Goal: Transaction & Acquisition: Purchase product/service

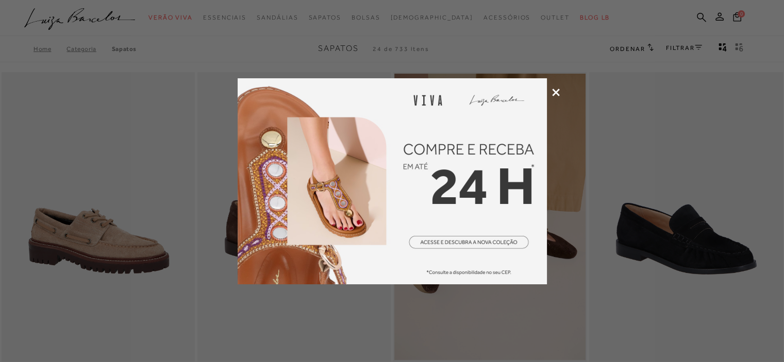
click at [556, 88] on div at bounding box center [392, 181] width 784 height 362
click at [551, 87] on div at bounding box center [392, 181] width 784 height 362
click at [555, 91] on icon at bounding box center [556, 93] width 8 height 8
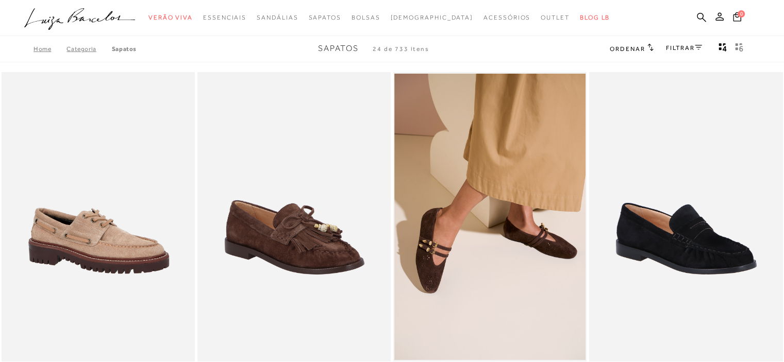
click at [708, 14] on ul ".a{fill-rule:evenodd;} Verão Viva Em alta Favoritos das Influenciadoras Apostas…" at bounding box center [384, 17] width 720 height 19
click at [702, 16] on icon at bounding box center [701, 17] width 9 height 10
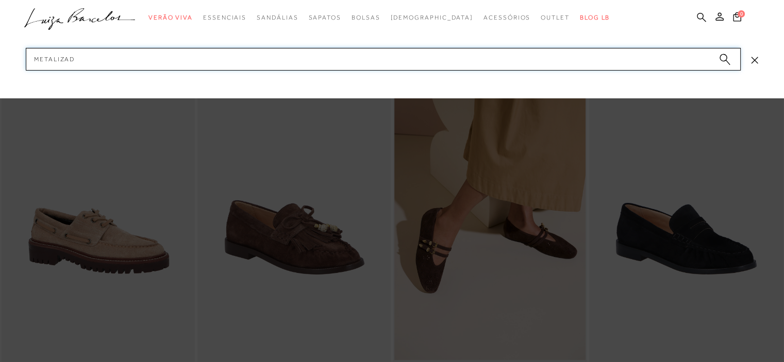
type input "metalizada"
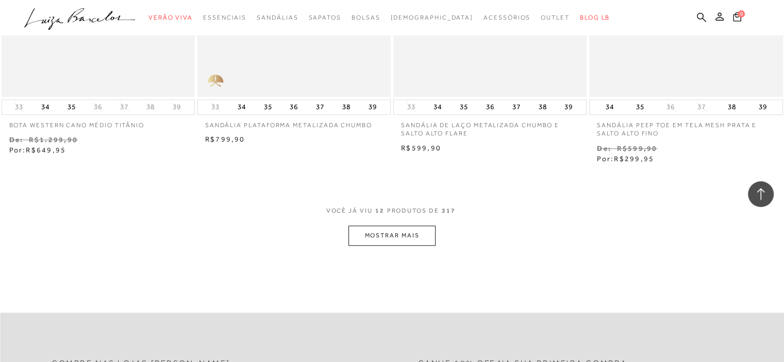
scroll to position [1013, 0]
click at [414, 240] on button "MOSTRAR MAIS" at bounding box center [391, 234] width 87 height 20
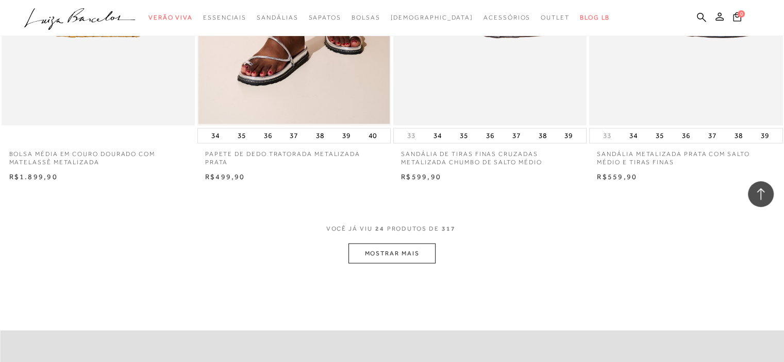
scroll to position [2073, 0]
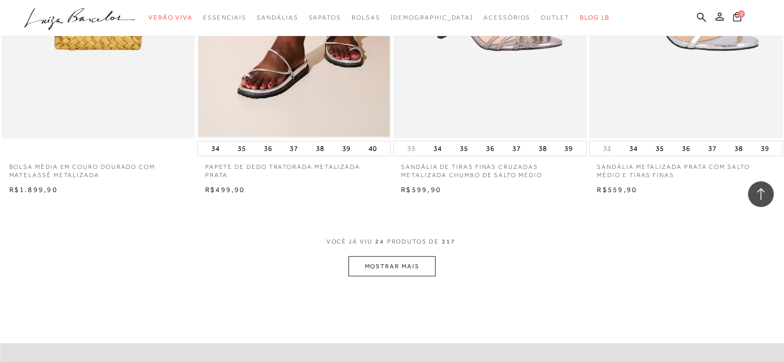
click at [393, 261] on button "MOSTRAR MAIS" at bounding box center [391, 267] width 87 height 20
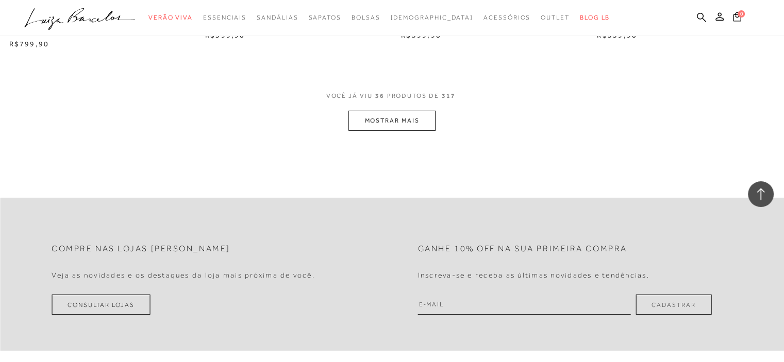
scroll to position [3306, 0]
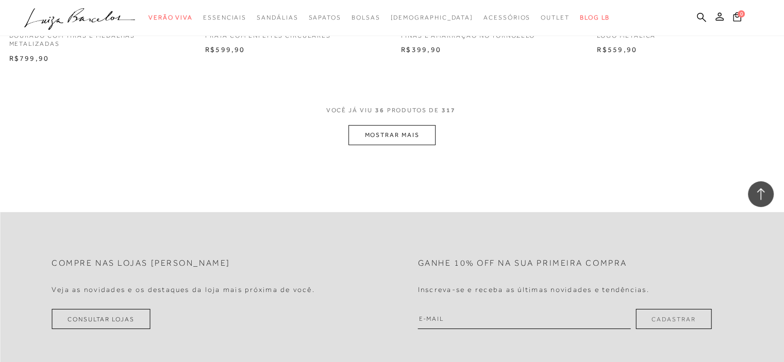
click at [365, 139] on button "MOSTRAR MAIS" at bounding box center [391, 135] width 87 height 20
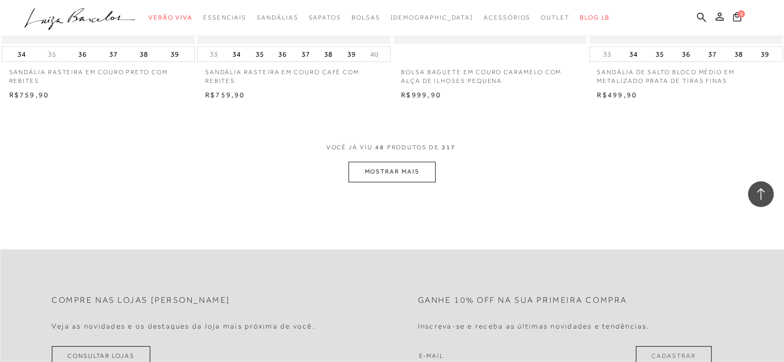
scroll to position [4351, 0]
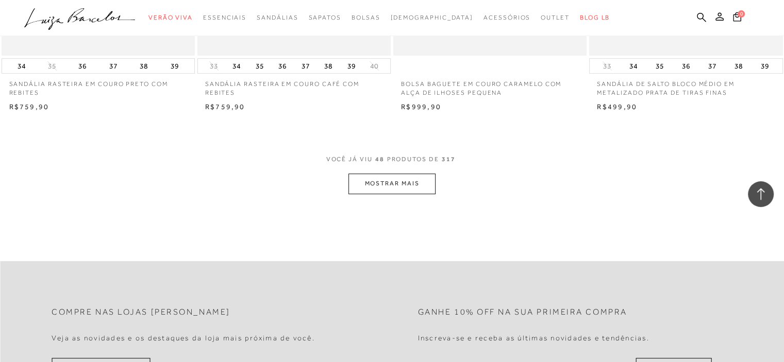
click at [392, 185] on button "MOSTRAR MAIS" at bounding box center [391, 184] width 87 height 20
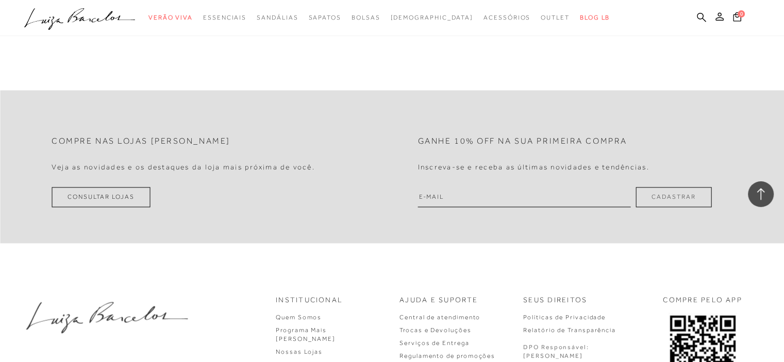
scroll to position [5582, 0]
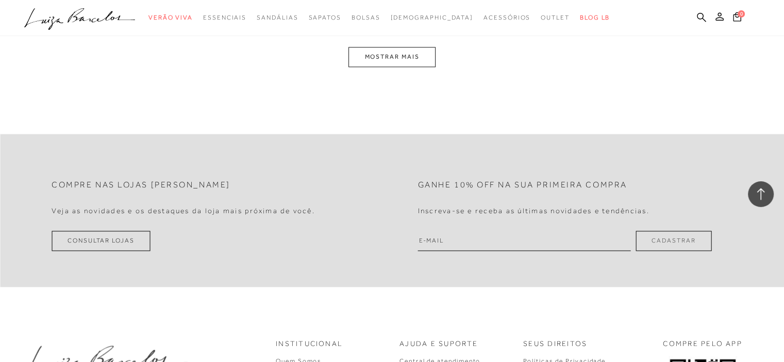
click at [405, 56] on button "MOSTRAR MAIS" at bounding box center [391, 57] width 87 height 20
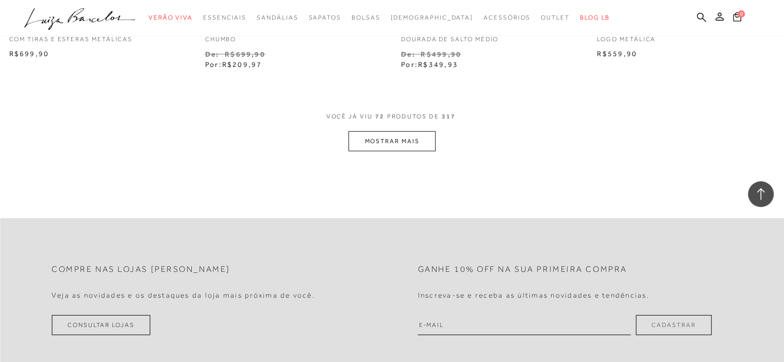
scroll to position [6581, 0]
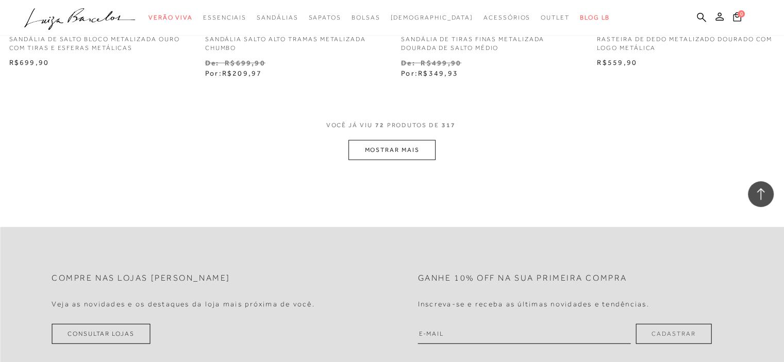
click at [393, 145] on button "MOSTRAR MAIS" at bounding box center [391, 150] width 87 height 20
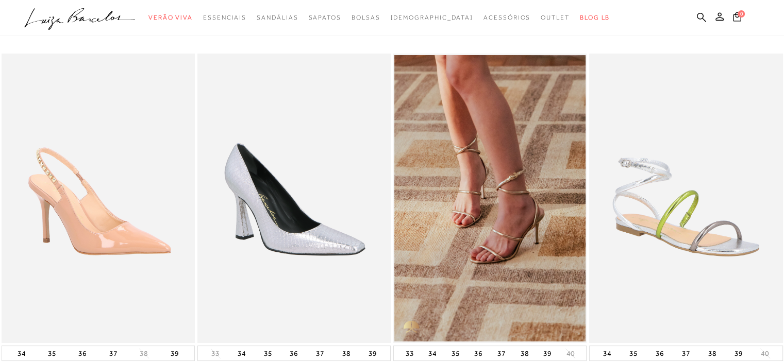
scroll to position [0, 0]
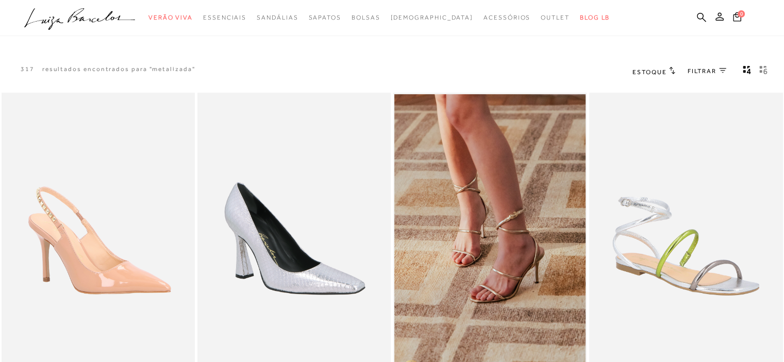
click at [687, 74] on span "FILTRAR" at bounding box center [701, 71] width 29 height 9
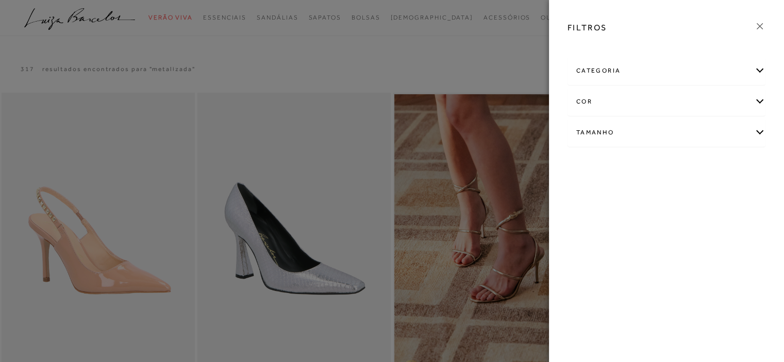
click at [659, 98] on div "cor" at bounding box center [666, 101] width 197 height 27
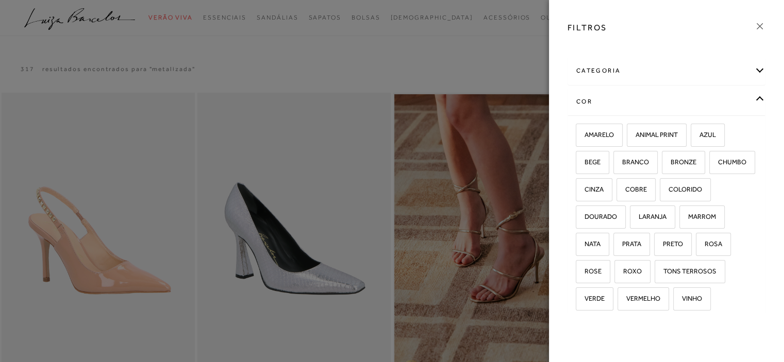
click at [692, 111] on div "cor" at bounding box center [666, 101] width 197 height 27
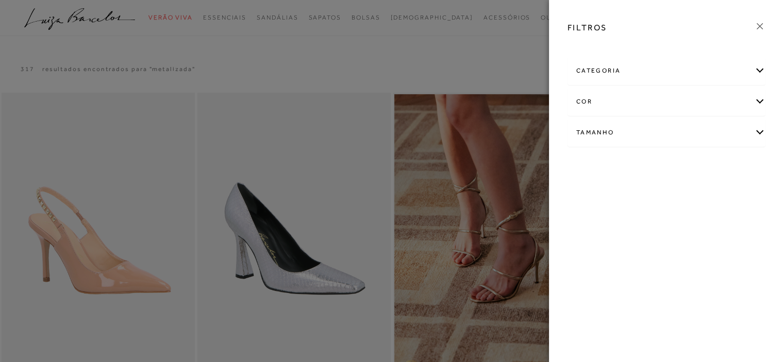
click at [654, 144] on div "Tamanho" at bounding box center [666, 132] width 197 height 27
click at [617, 171] on label "34" at bounding box center [617, 166] width 24 height 22
click at [613, 171] on input "34" at bounding box center [608, 167] width 10 height 10
checkbox input "true"
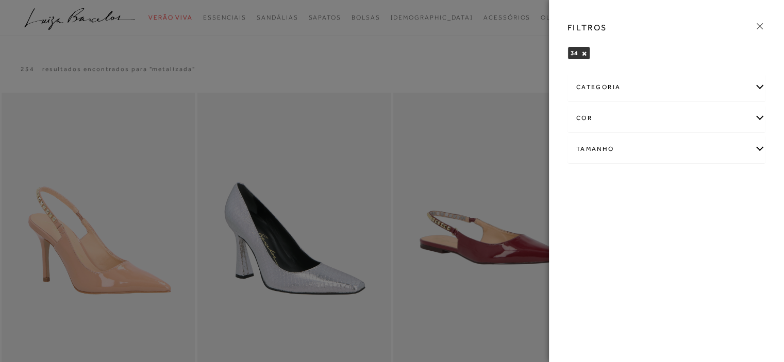
click at [436, 79] on div at bounding box center [392, 181] width 784 height 362
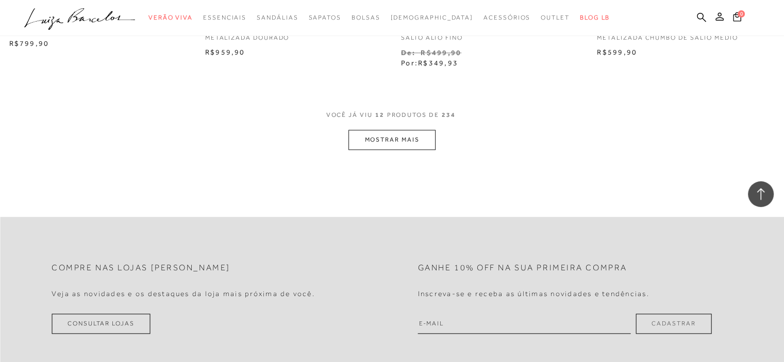
scroll to position [1103, 0]
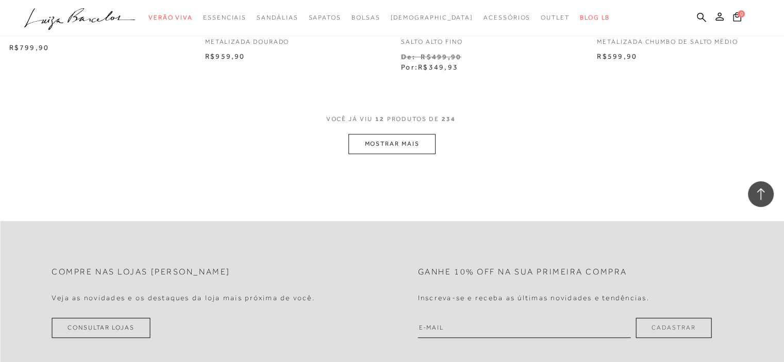
click at [372, 145] on button "MOSTRAR MAIS" at bounding box center [391, 144] width 87 height 20
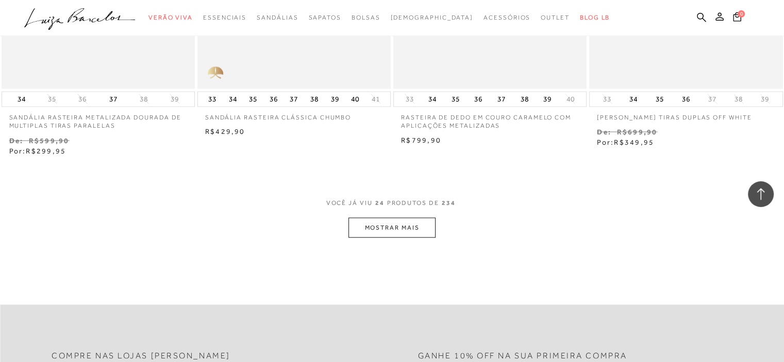
scroll to position [2109, 0]
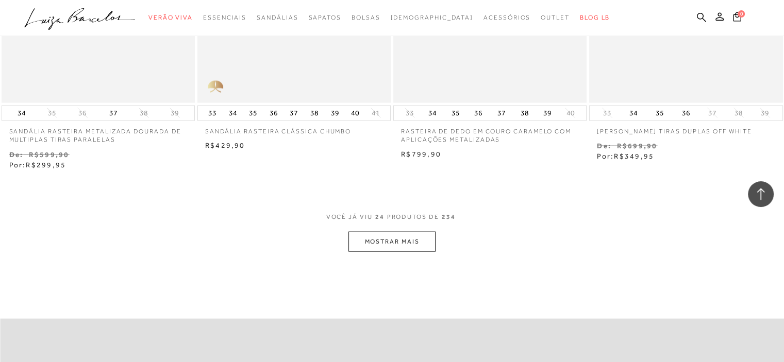
click at [379, 237] on button "MOSTRAR MAIS" at bounding box center [391, 242] width 87 height 20
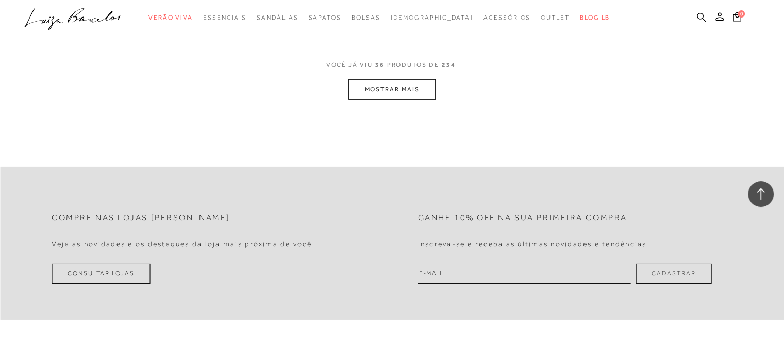
scroll to position [3366, 0]
click at [390, 72] on div "VOCê JÁ VIU 36 PRODUTOS DE 234" at bounding box center [392, 69] width 132 height 19
click at [396, 86] on button "MOSTRAR MAIS" at bounding box center [391, 88] width 87 height 20
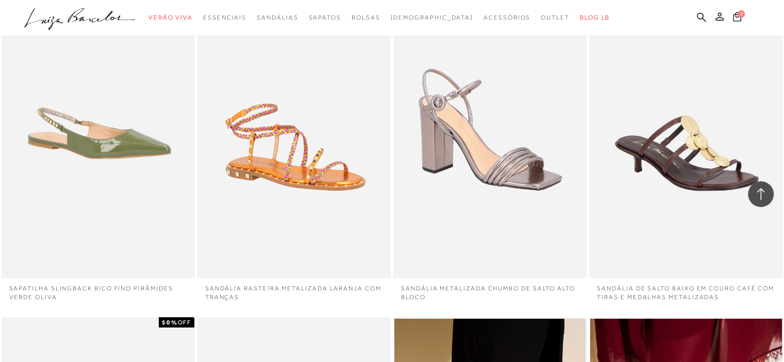
scroll to position [3407, 0]
